Goal: Information Seeking & Learning: Learn about a topic

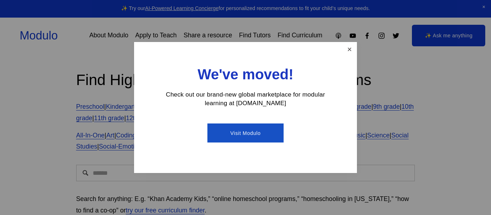
click at [347, 54] on link "Close" at bounding box center [349, 49] width 13 height 13
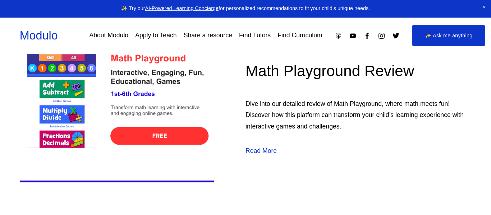
scroll to position [256, 0]
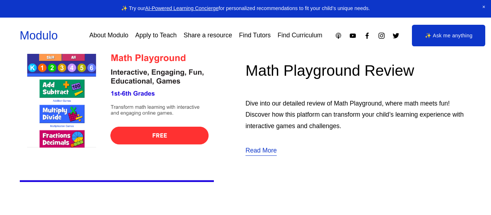
click at [315, 80] on h1 "Math Playground Review" at bounding box center [358, 70] width 226 height 21
click at [199, 138] on img at bounding box center [117, 99] width 194 height 194
